Goal: Information Seeking & Learning: Learn about a topic

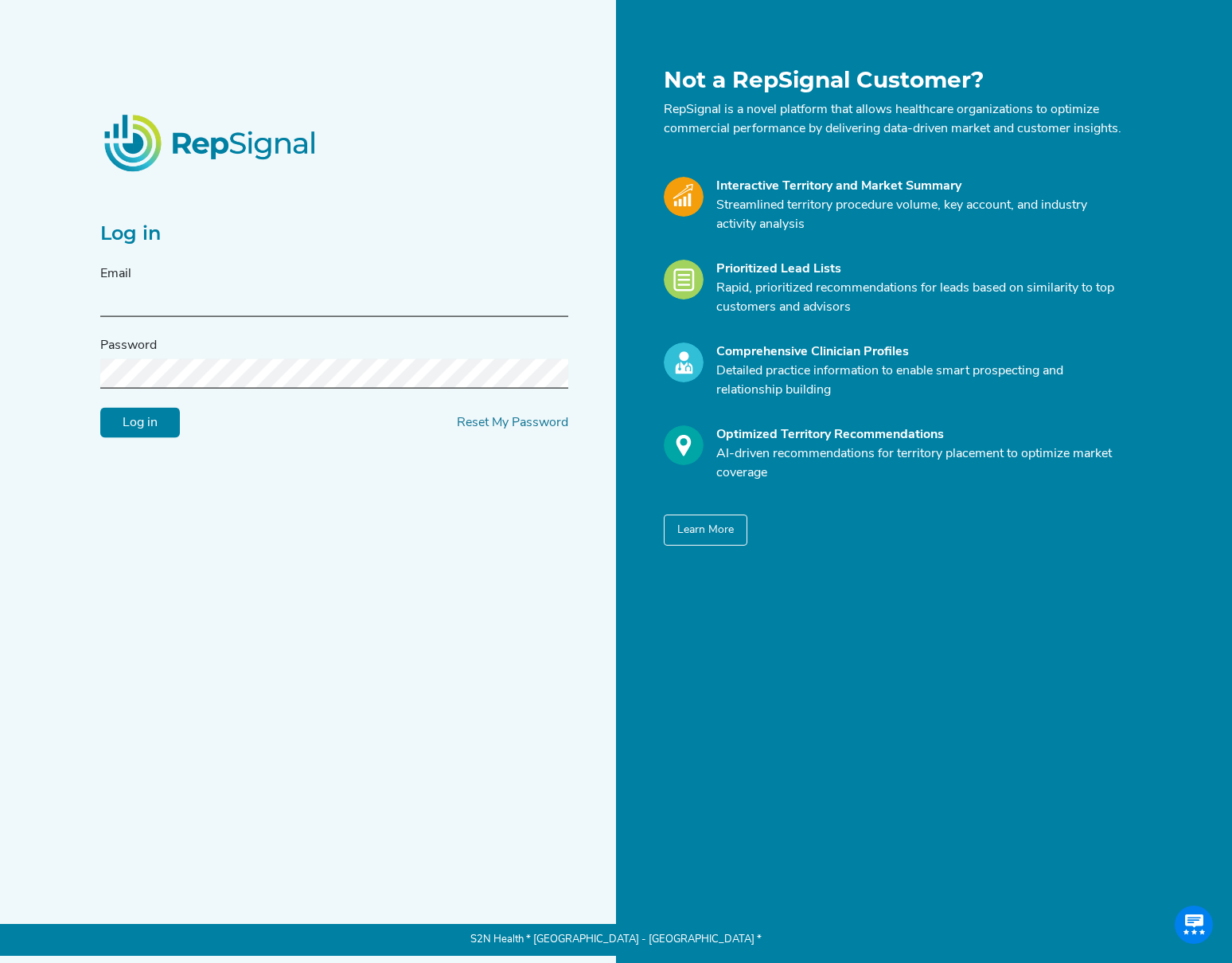
type input "[EMAIL_ADDRESS][DOMAIN_NAME]"
click at [139, 436] on input "Log in" at bounding box center [140, 423] width 80 height 30
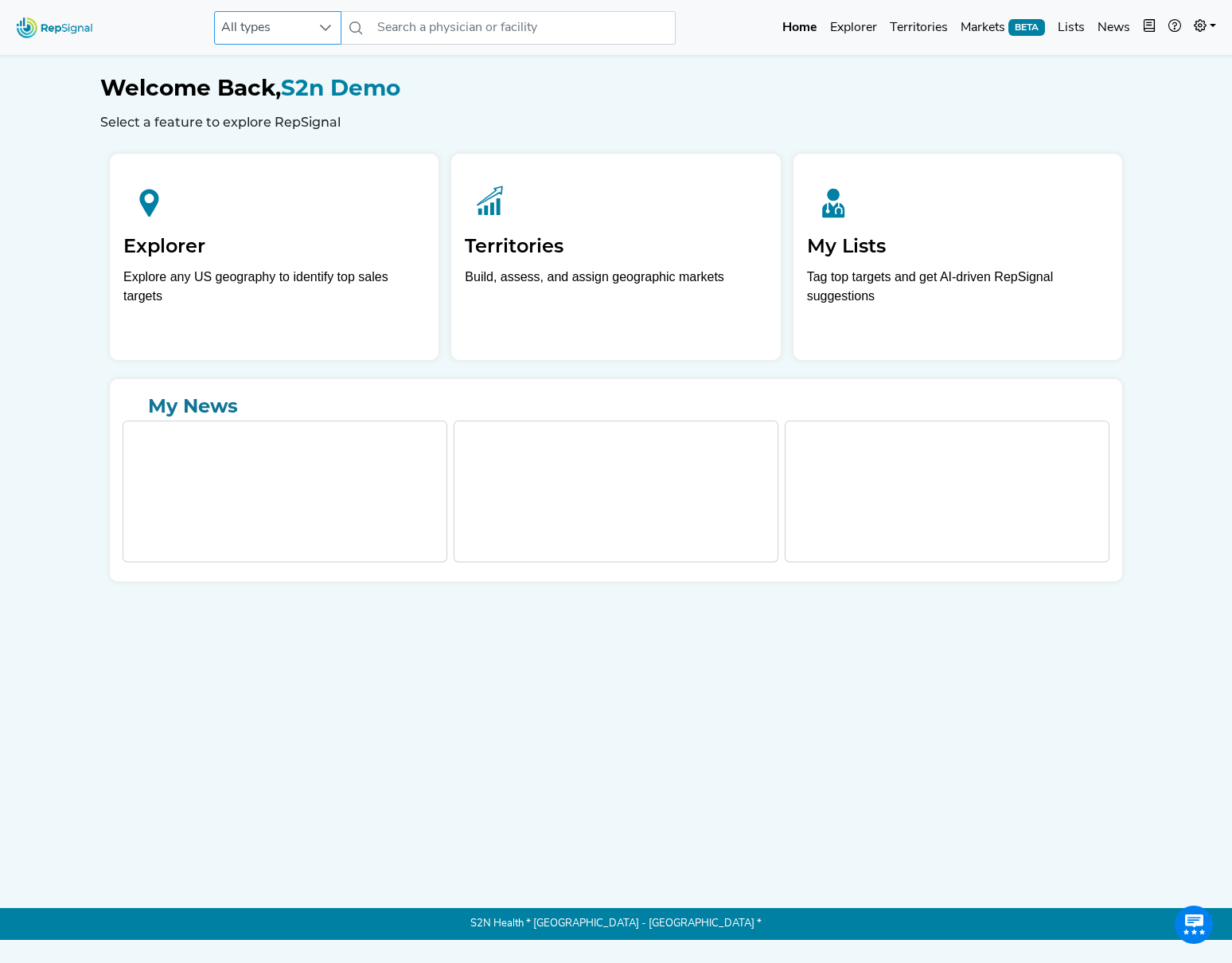
click at [319, 27] on icon at bounding box center [325, 28] width 13 height 13
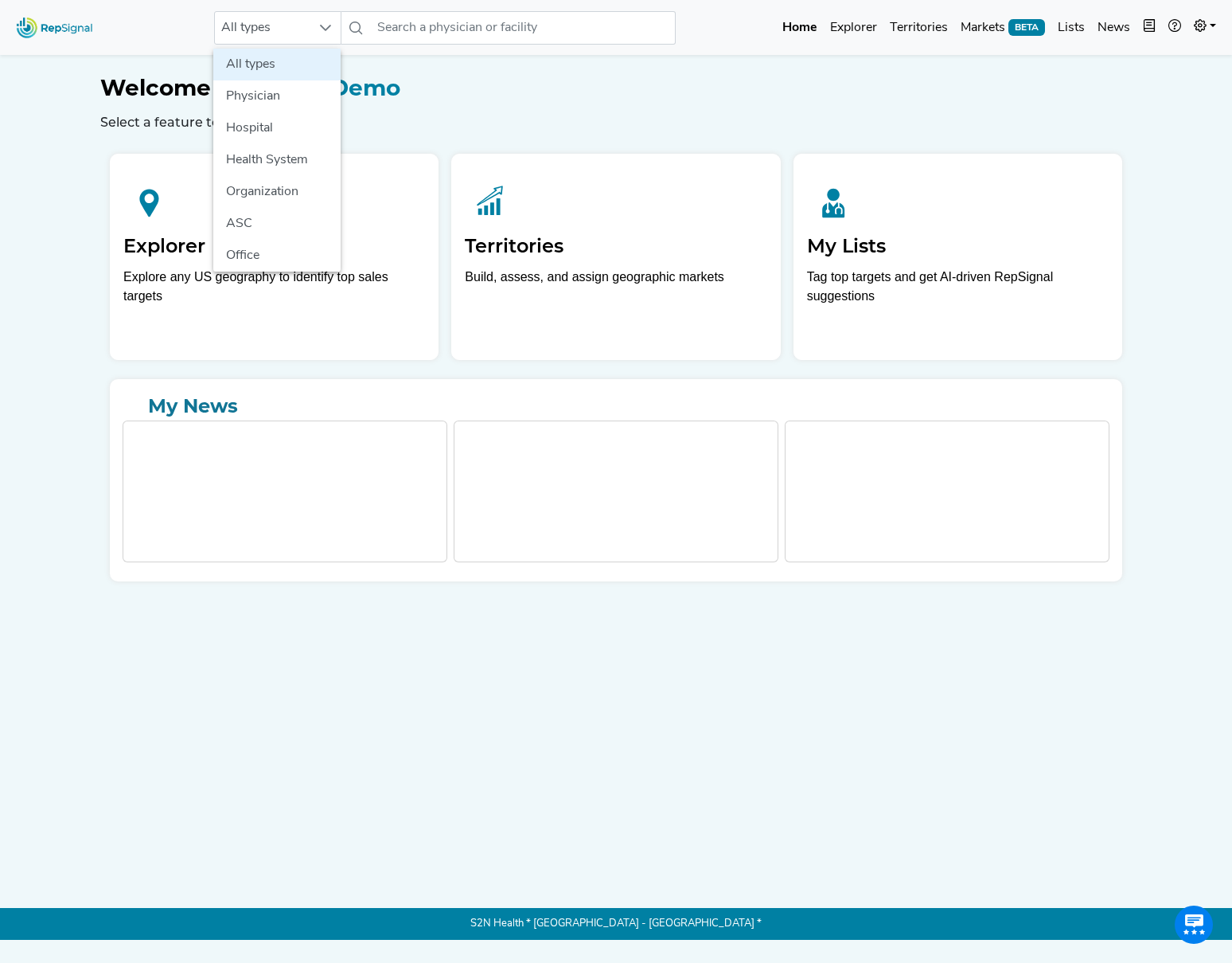
click at [518, 91] on h1 "Welcome Back, S2n Demo" at bounding box center [616, 88] width 1032 height 27
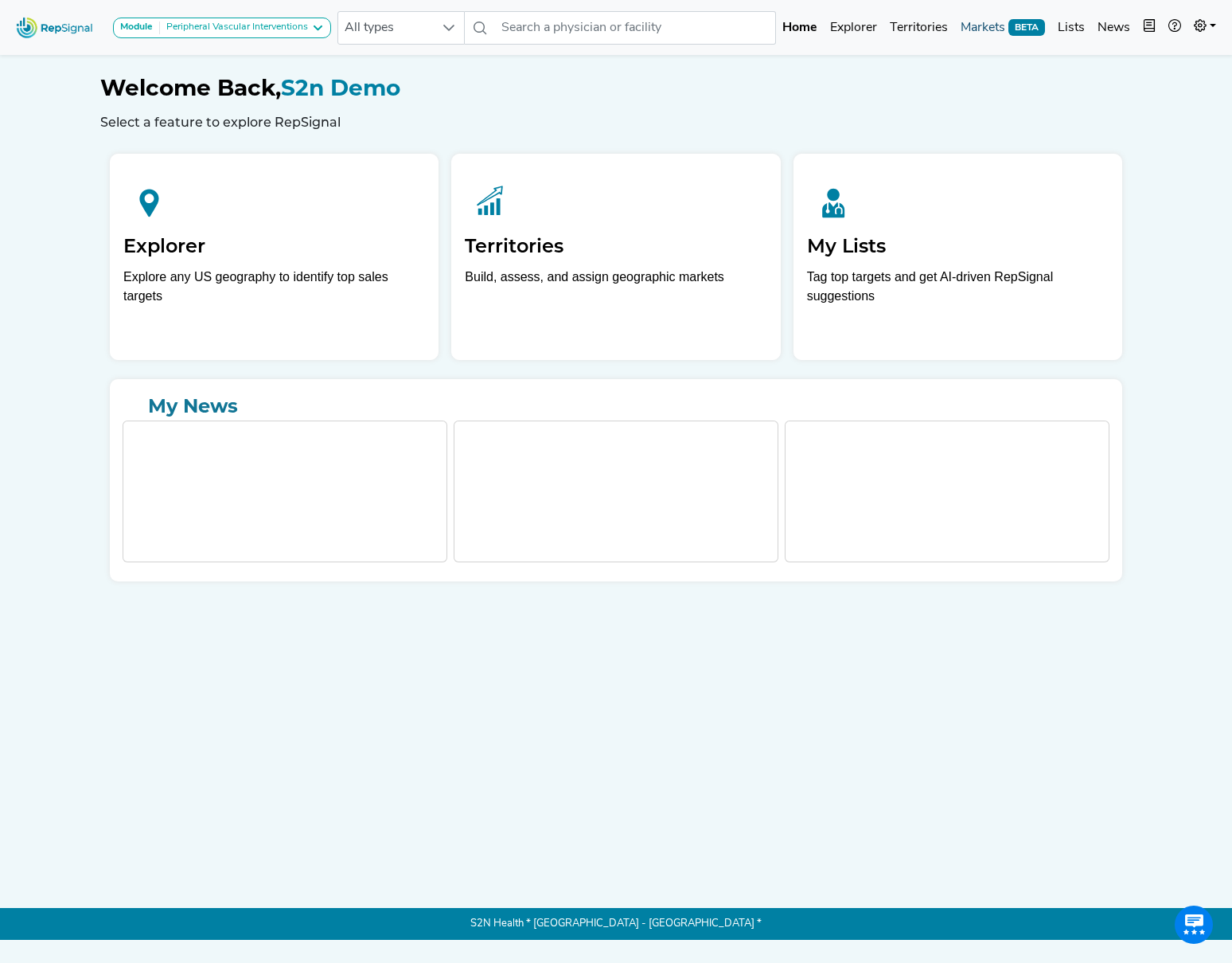
click at [998, 27] on link "Markets BETA" at bounding box center [1003, 28] width 98 height 32
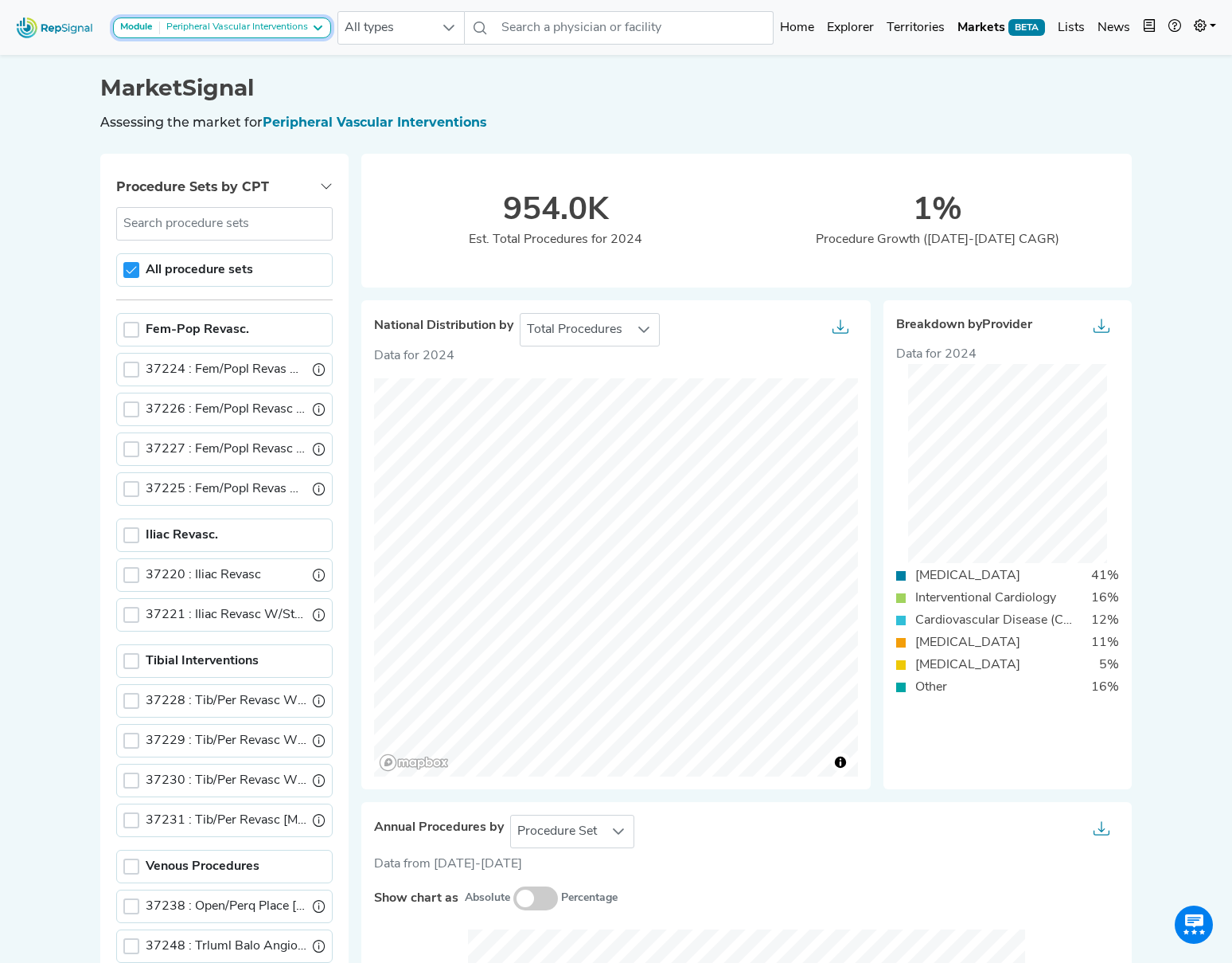
click at [318, 28] on icon at bounding box center [317, 28] width 13 height 13
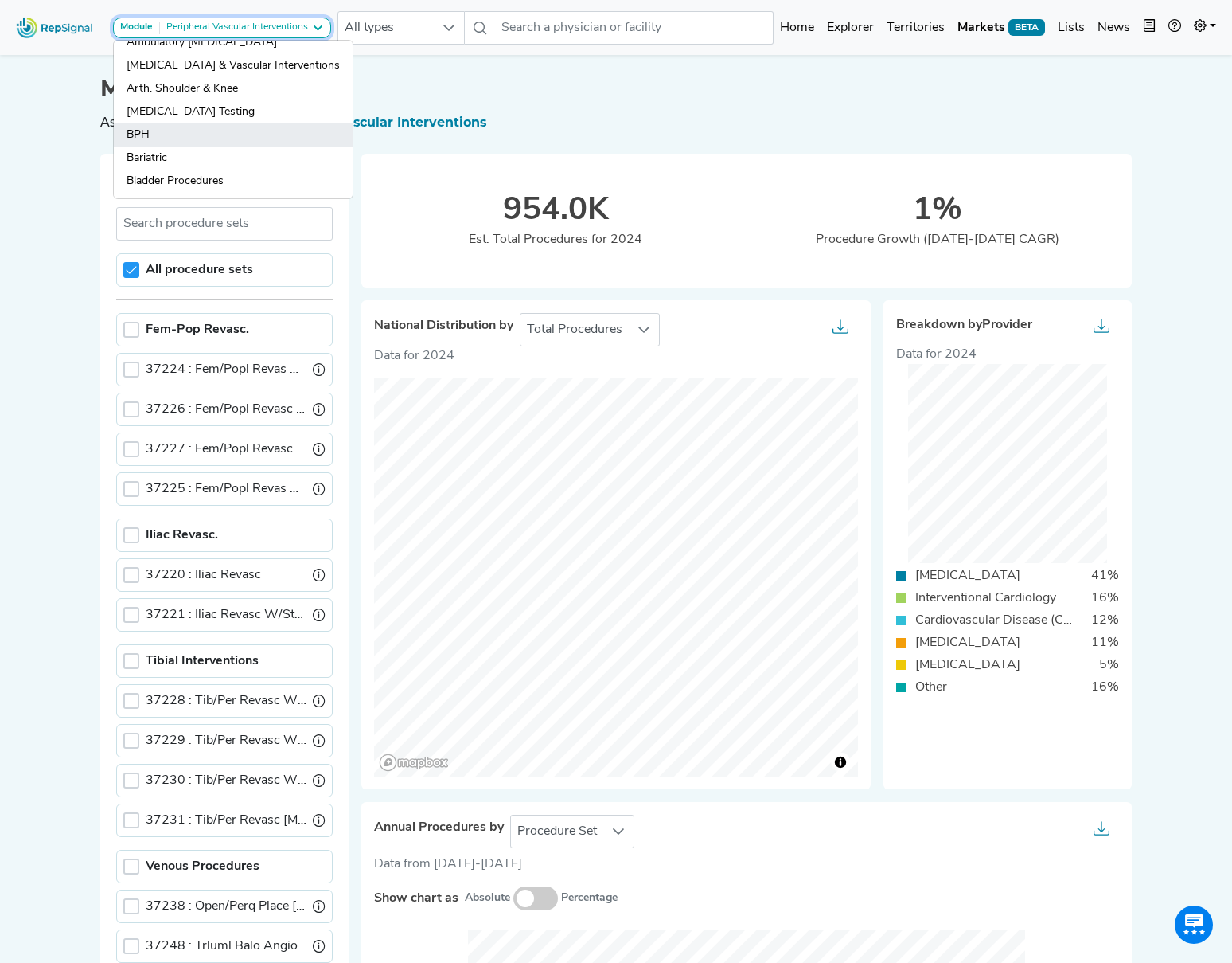
scroll to position [73, 0]
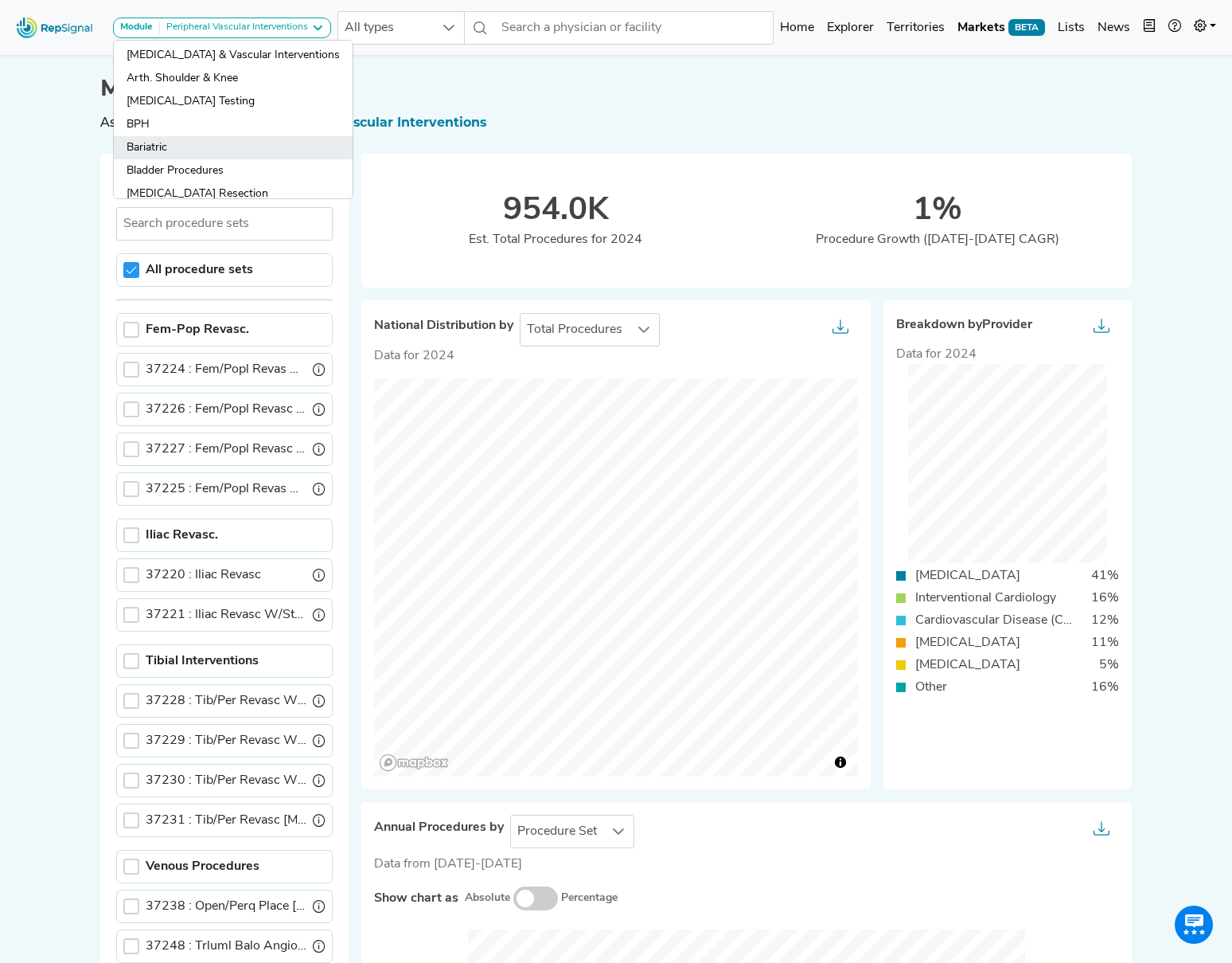
click at [148, 159] on link "Bariatric" at bounding box center [233, 171] width 239 height 23
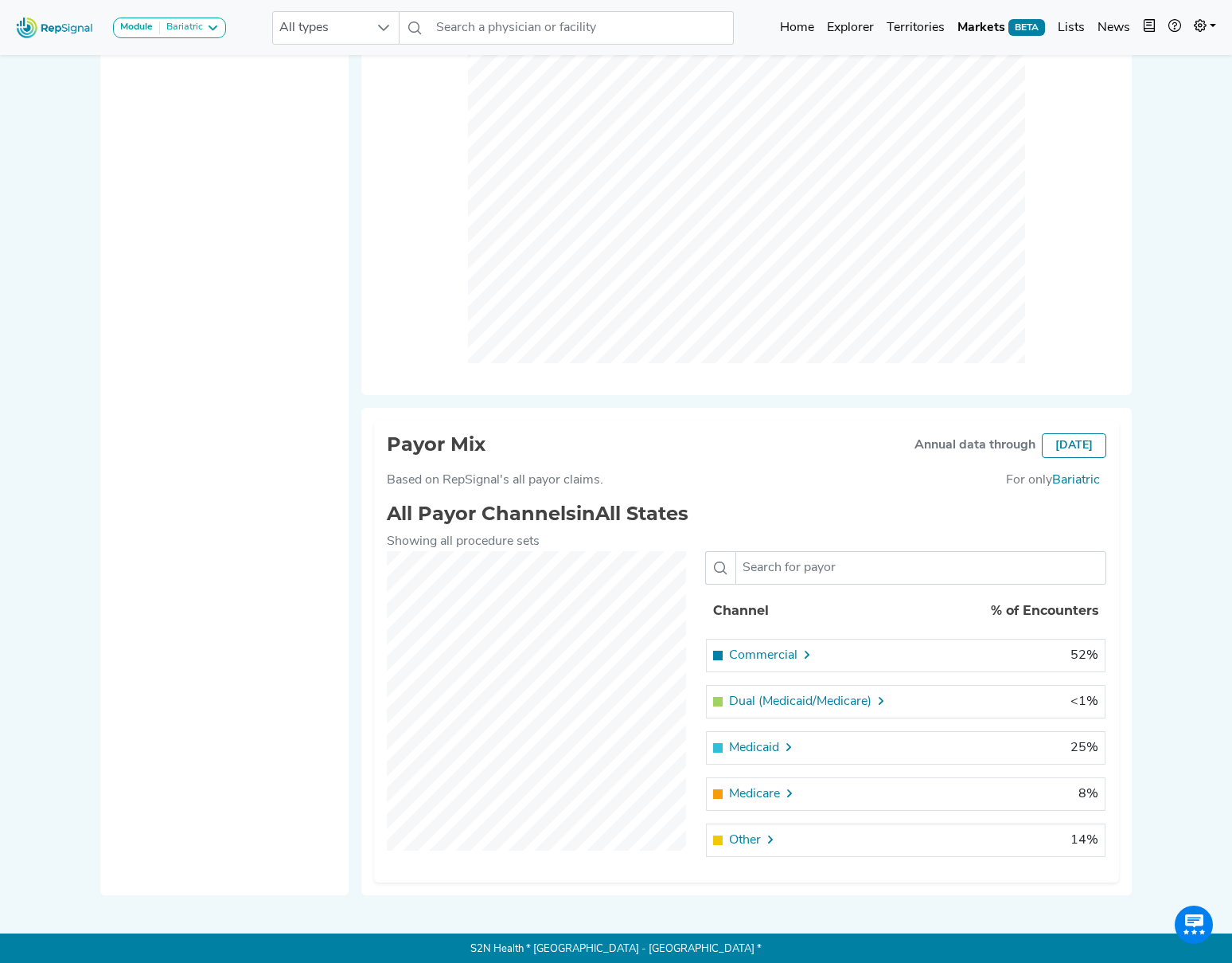
scroll to position [966, 0]
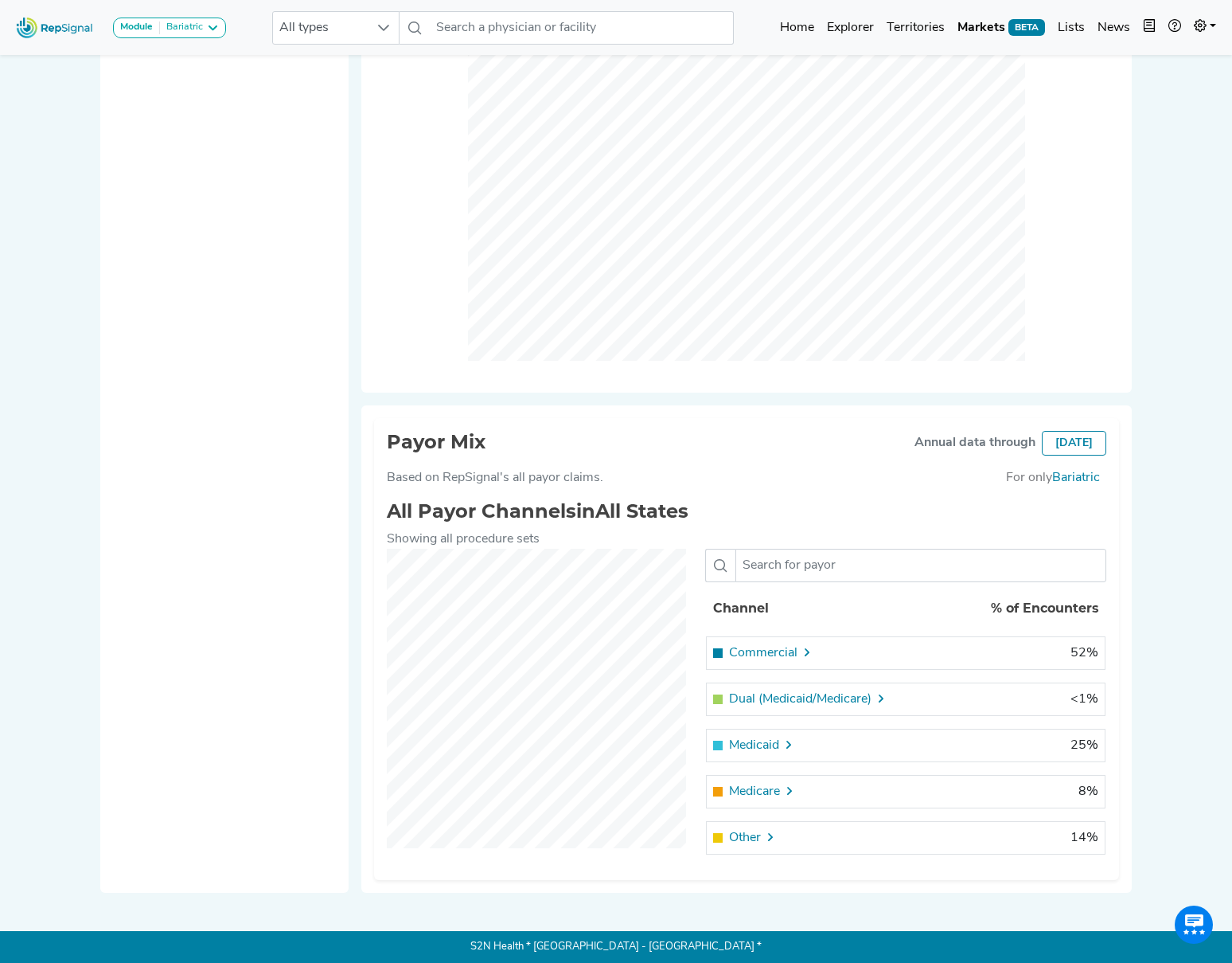
click at [779, 651] on span "Commercial" at bounding box center [764, 653] width 68 height 19
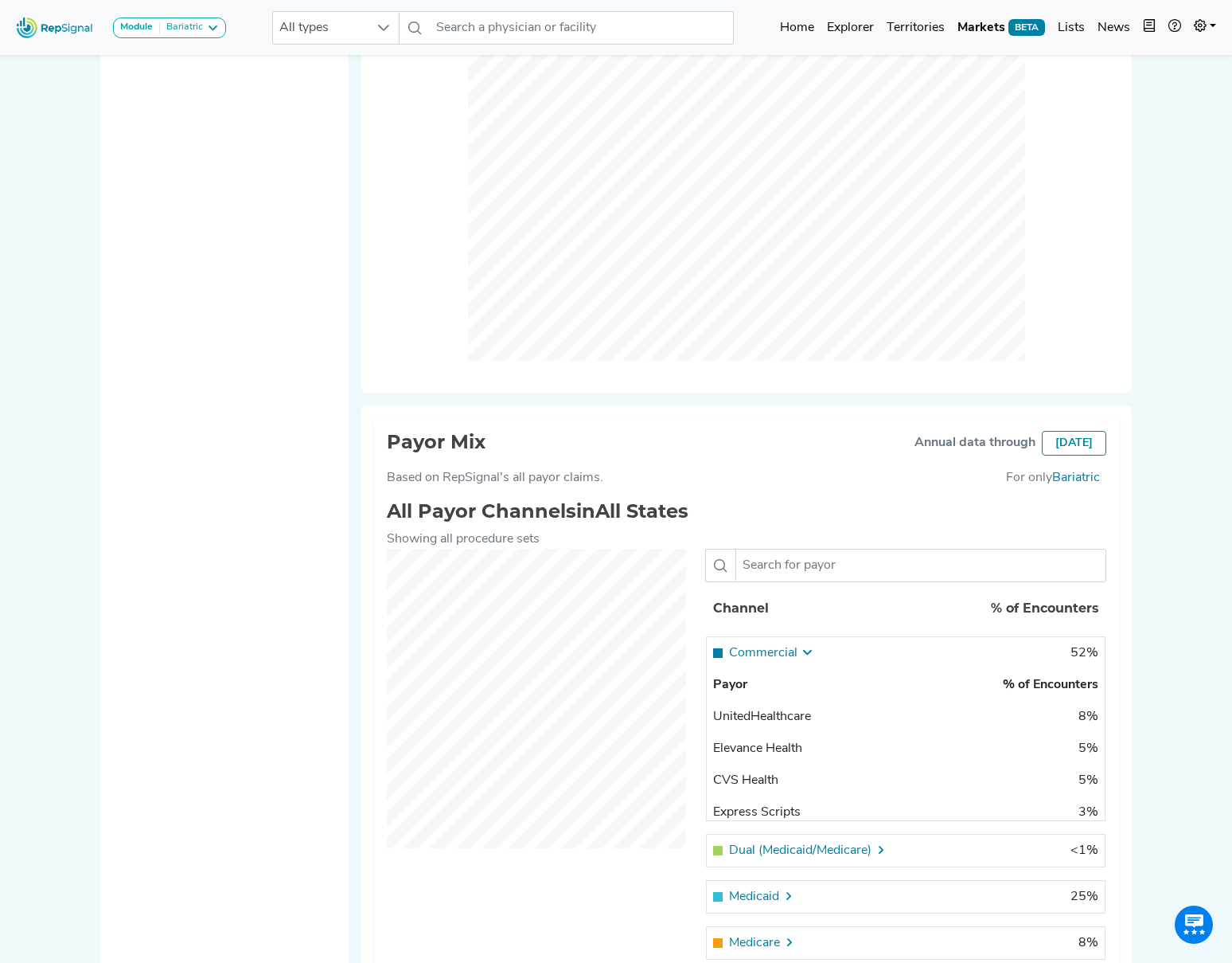
click at [779, 651] on span "Commercial" at bounding box center [764, 653] width 68 height 19
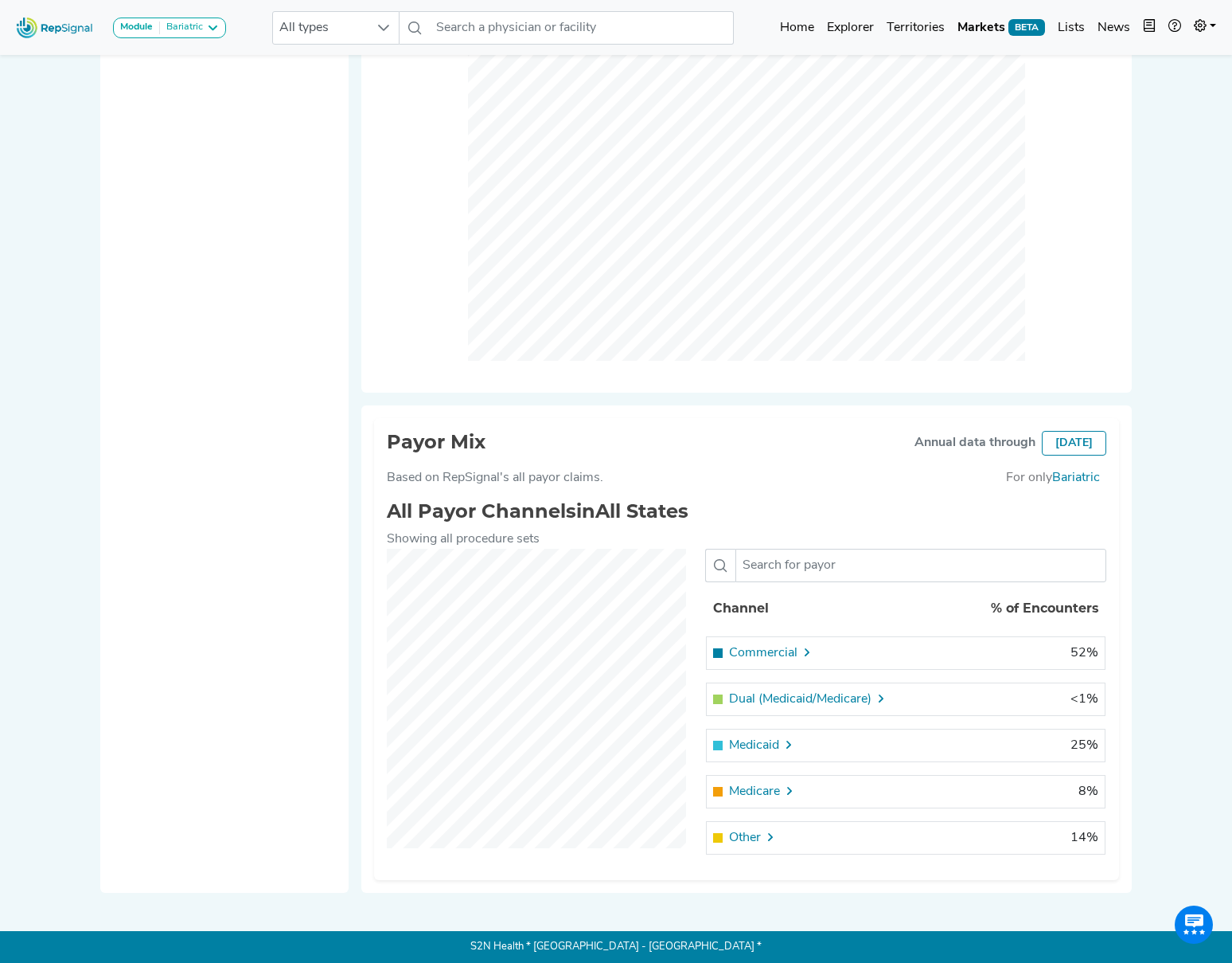
scroll to position [0, 0]
